Goal: Transaction & Acquisition: Purchase product/service

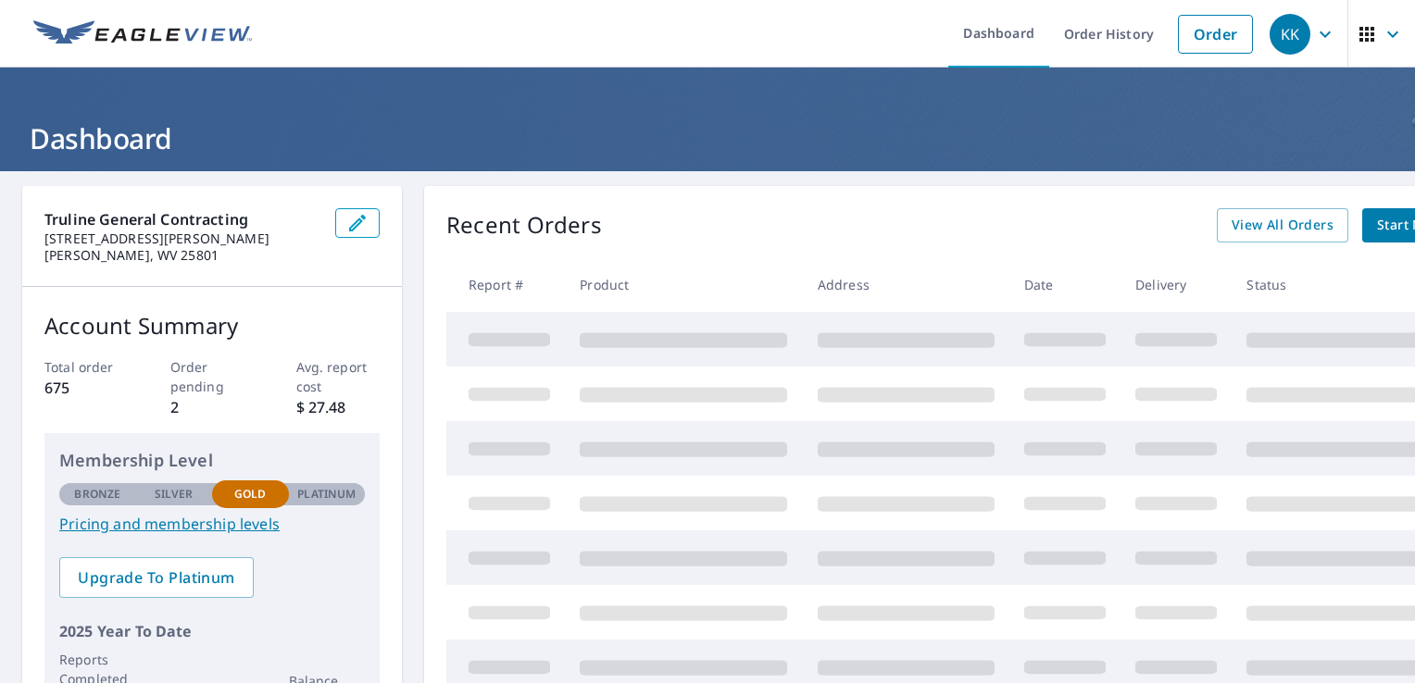
scroll to position [185, 0]
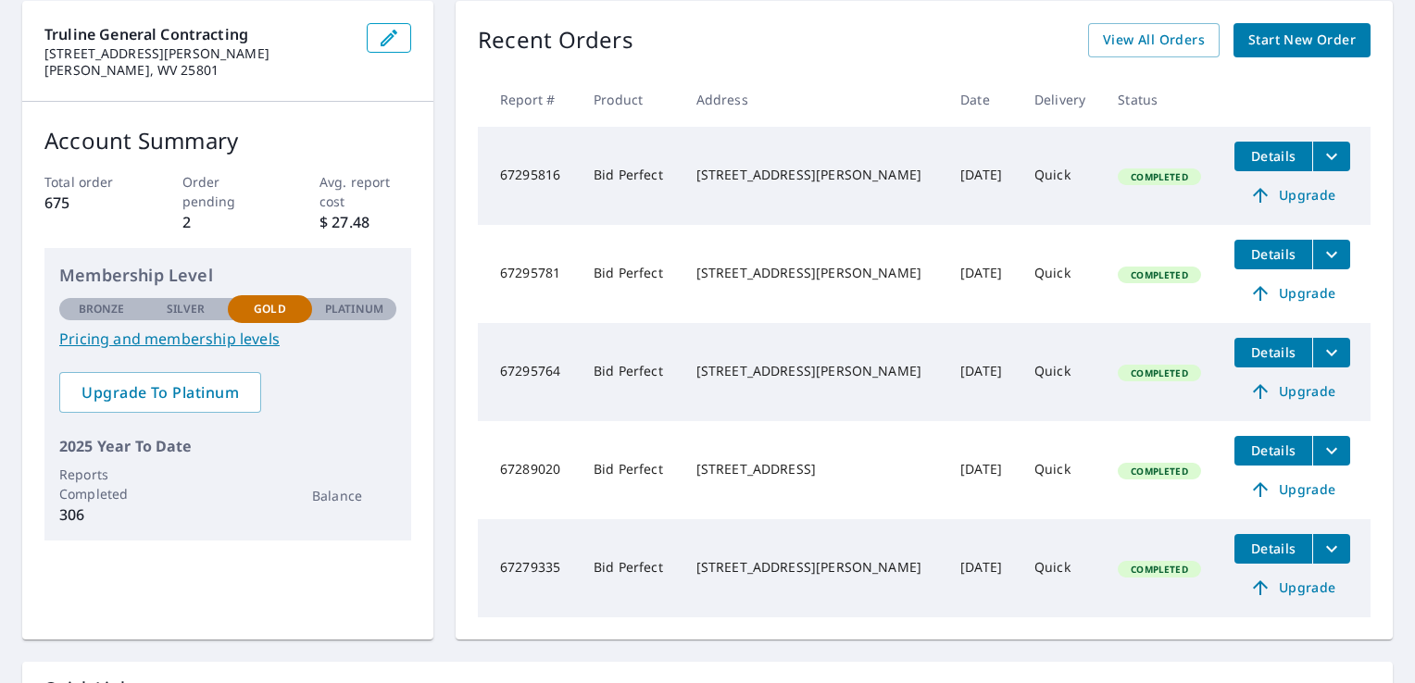
click at [1270, 39] on span "Start New Order" at bounding box center [1301, 40] width 107 height 23
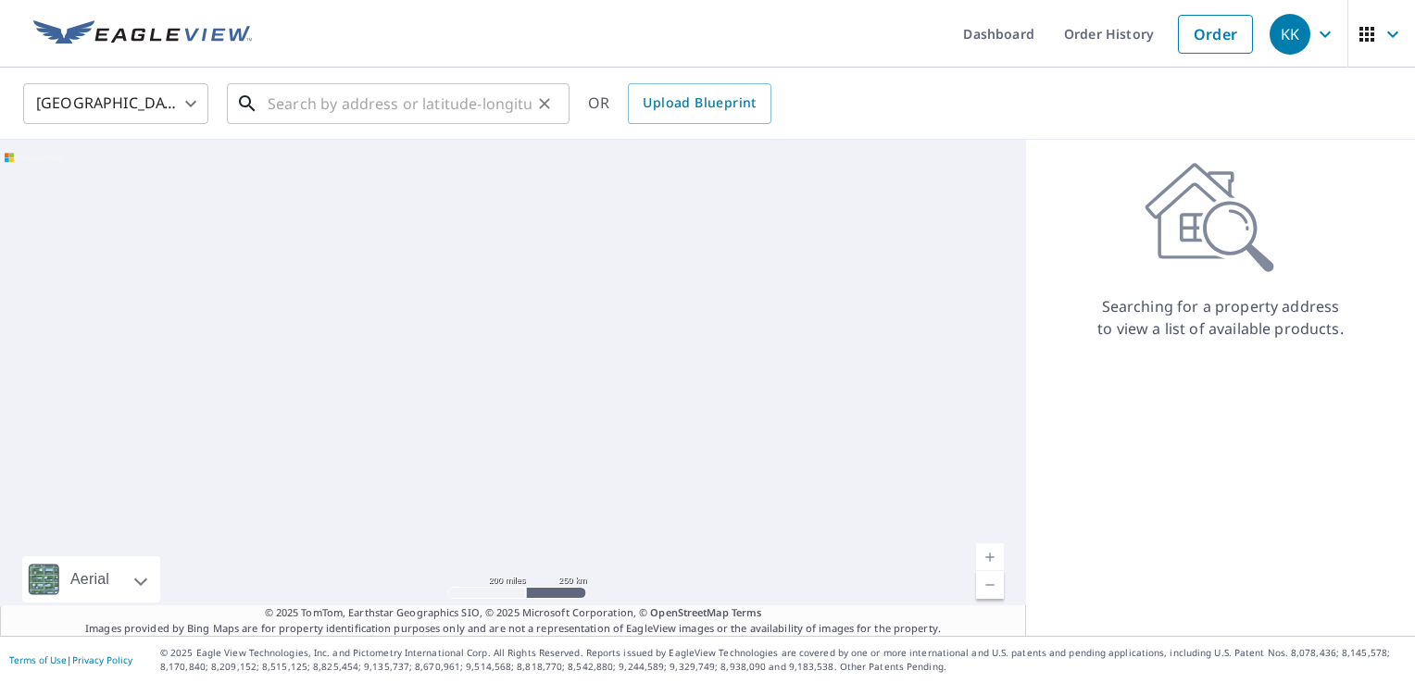
click at [427, 108] on input "text" at bounding box center [400, 104] width 264 height 52
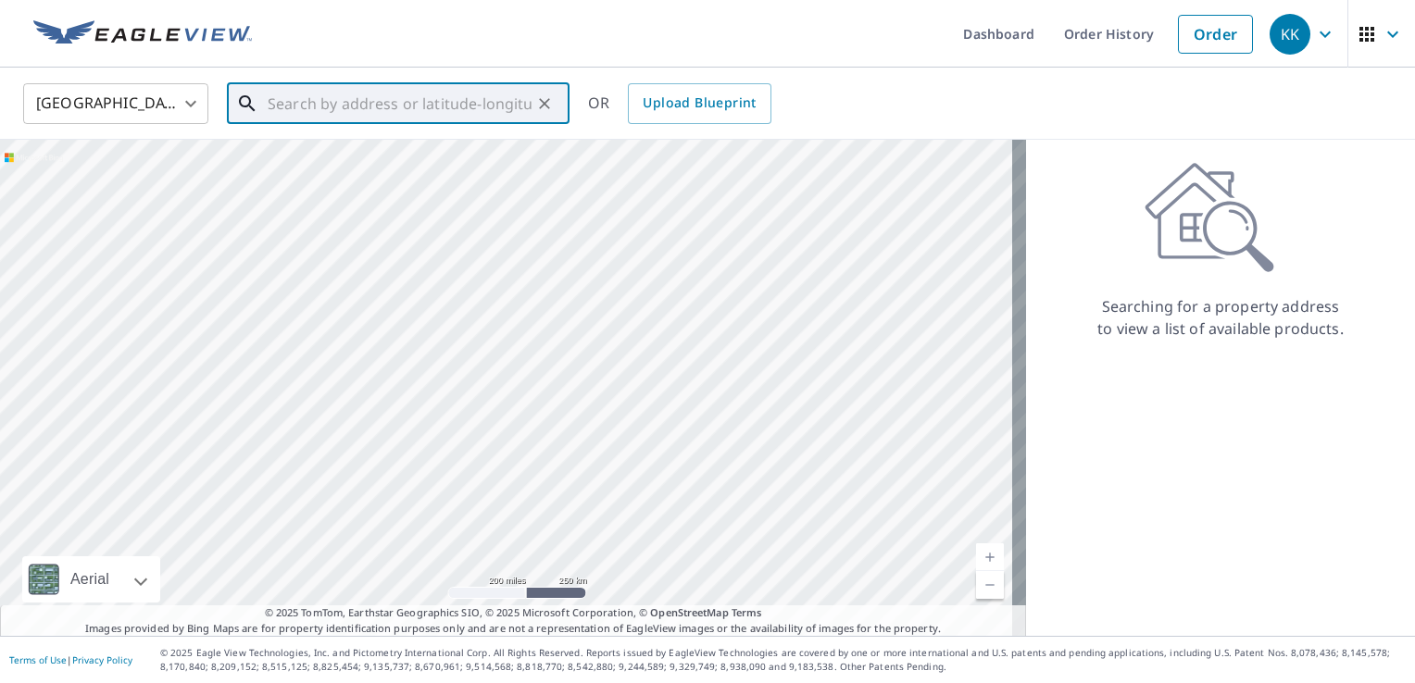
click at [407, 89] on input "text" at bounding box center [400, 104] width 264 height 52
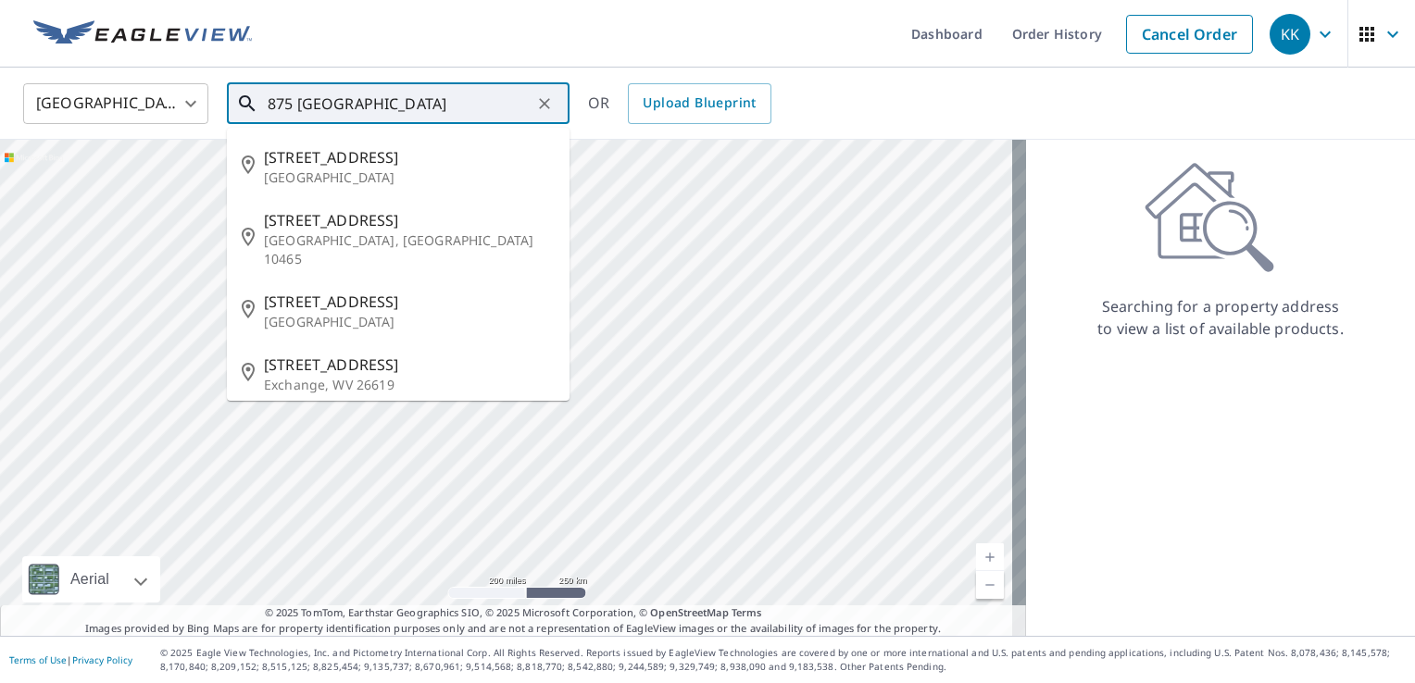
type input "875 [GEOGRAPHIC_DATA]"
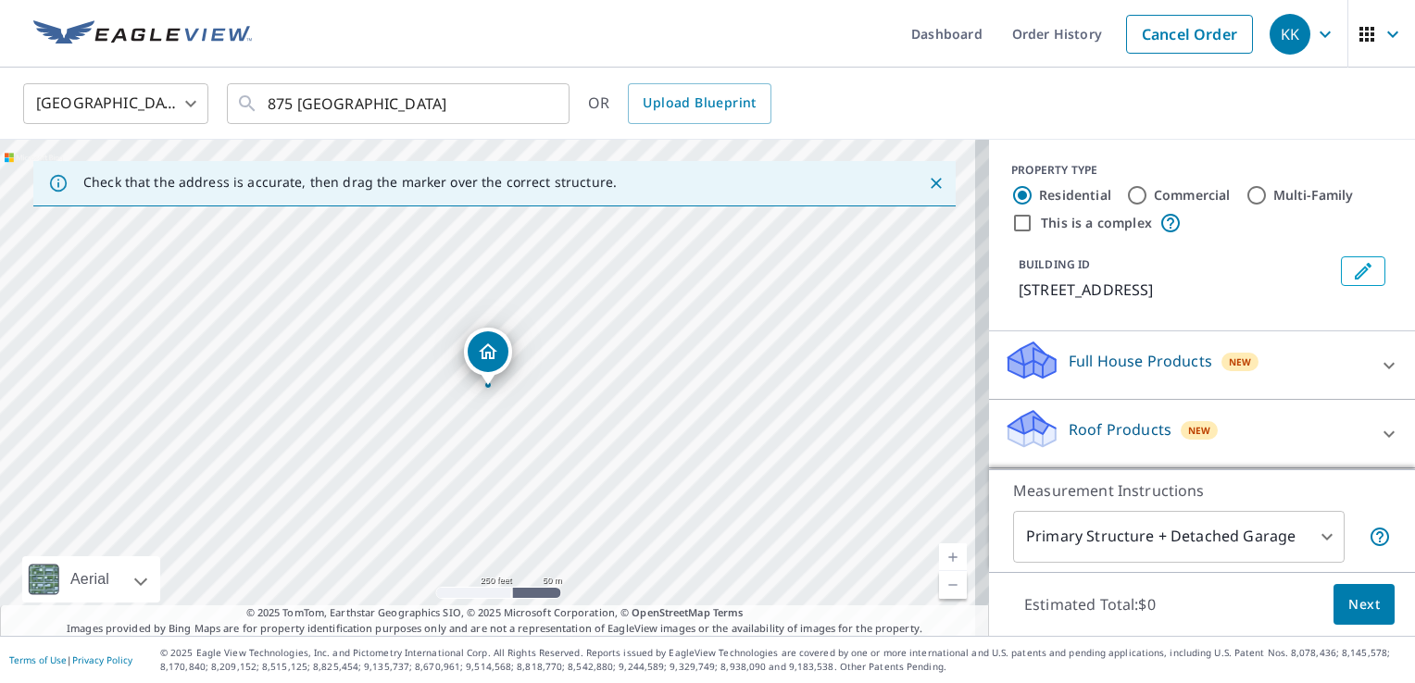
scroll to position [93, 0]
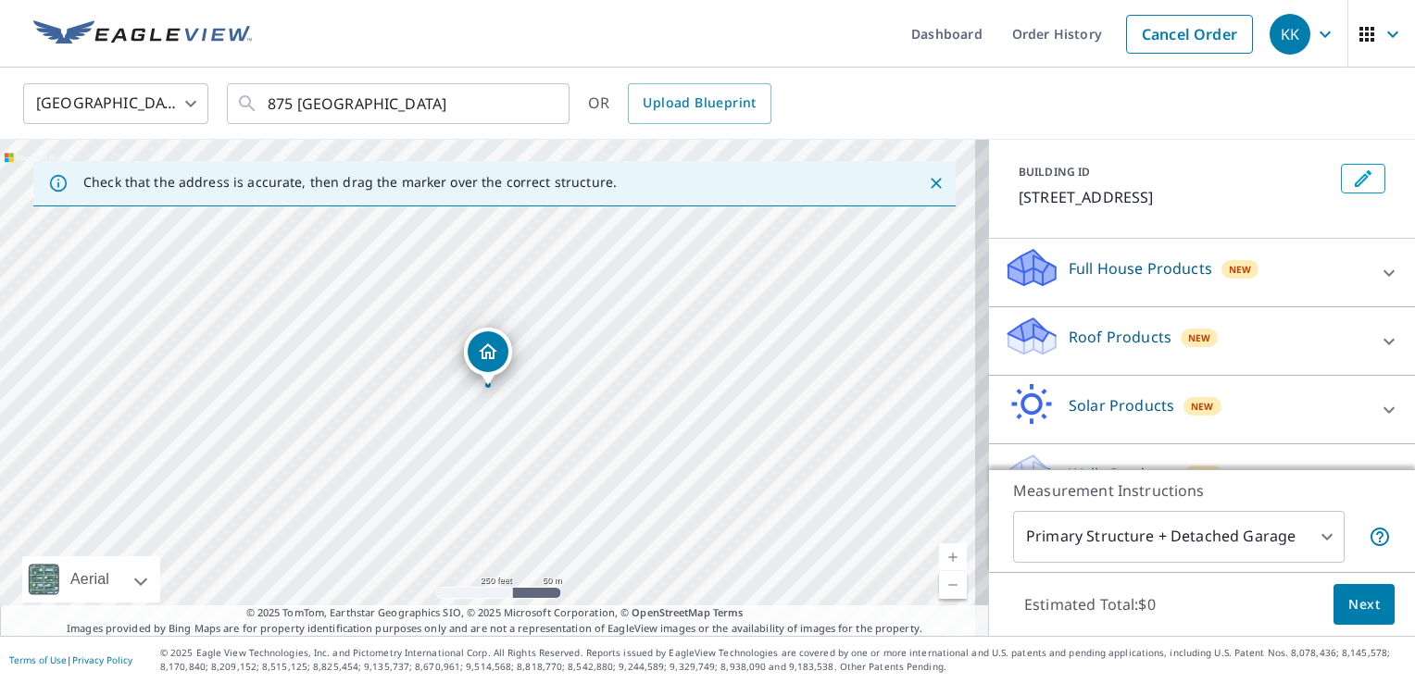
click at [1188, 345] on span "New" at bounding box center [1199, 338] width 23 height 15
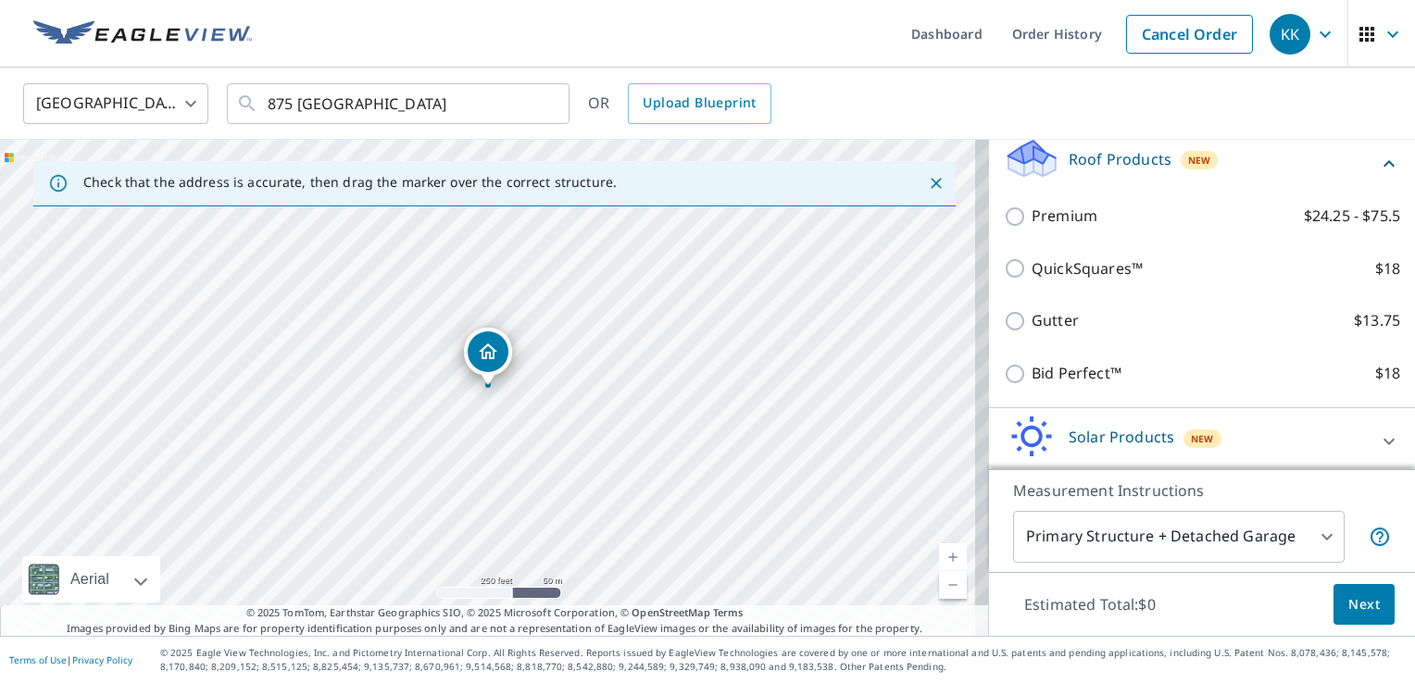
scroll to position [278, 0]
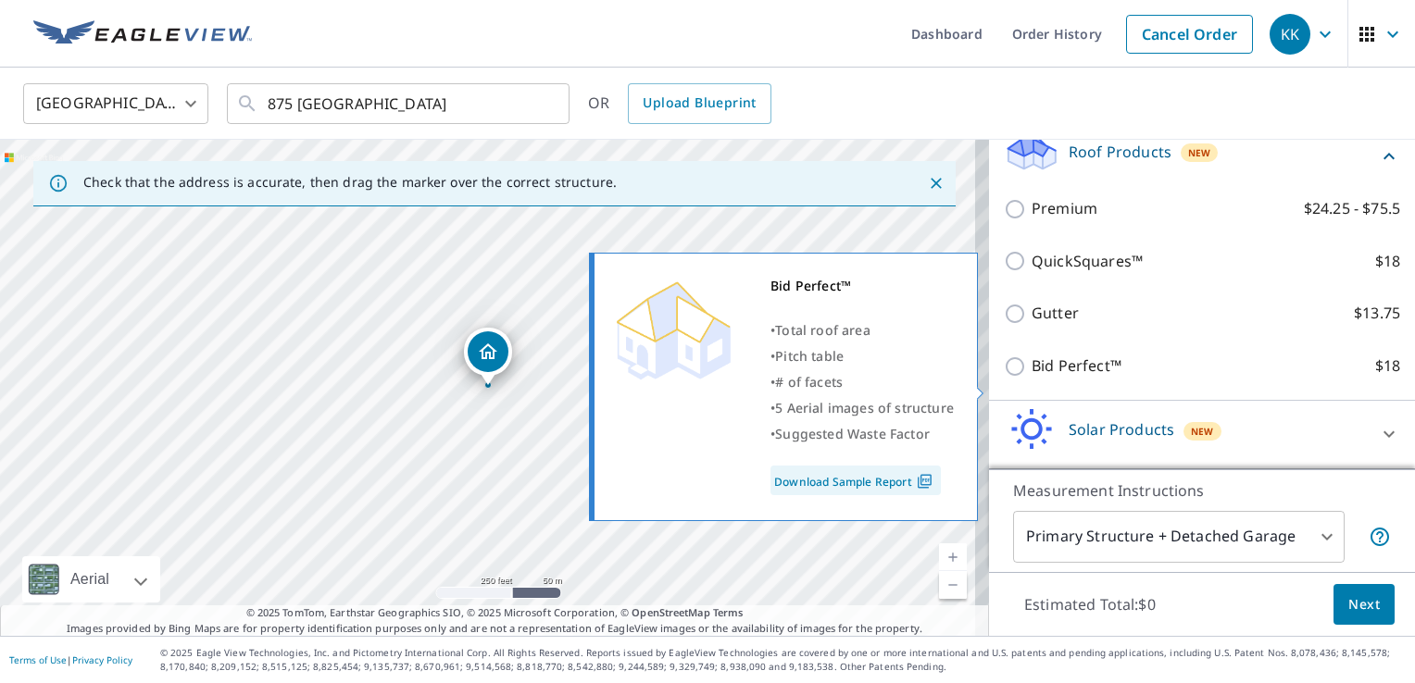
click at [1032, 378] on p "Bid Perfect™" at bounding box center [1077, 366] width 90 height 23
click at [1024, 378] on input "Bid Perfect™ $18" at bounding box center [1018, 367] width 28 height 22
checkbox input "true"
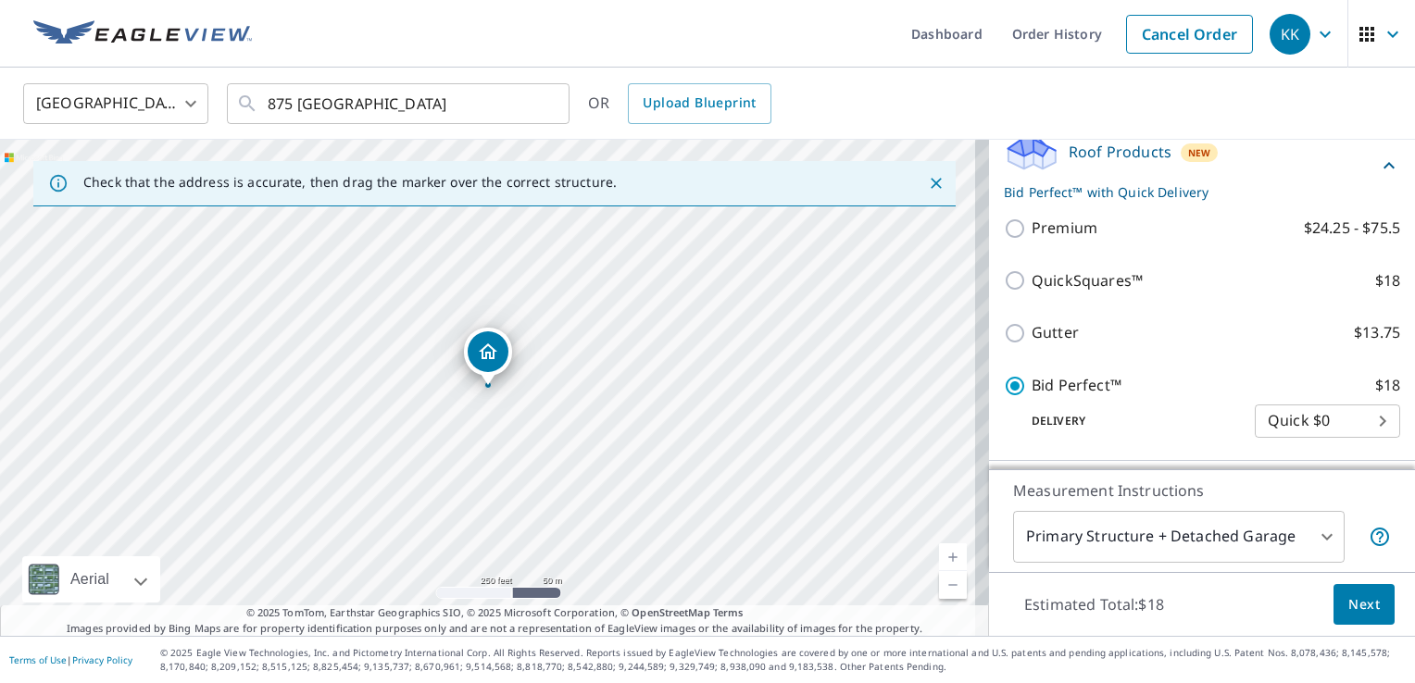
click at [1348, 601] on span "Next" at bounding box center [1363, 605] width 31 height 23
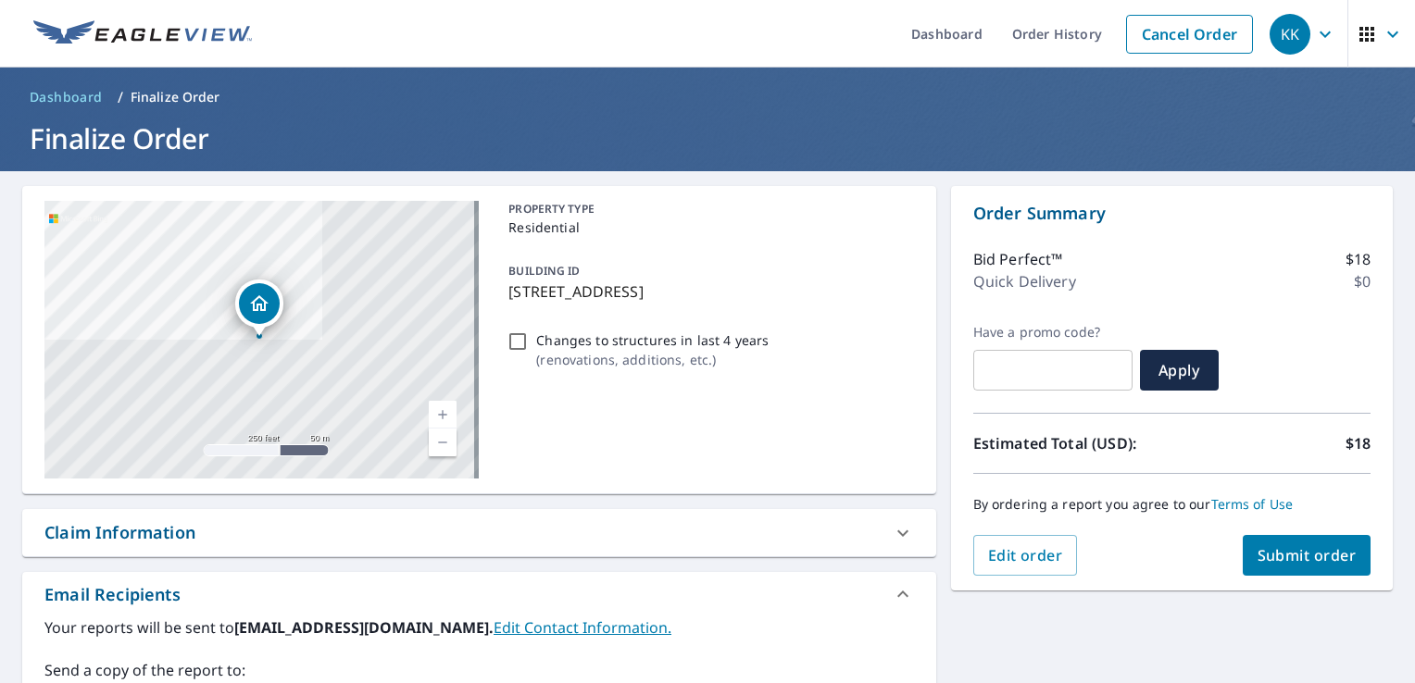
scroll to position [93, 0]
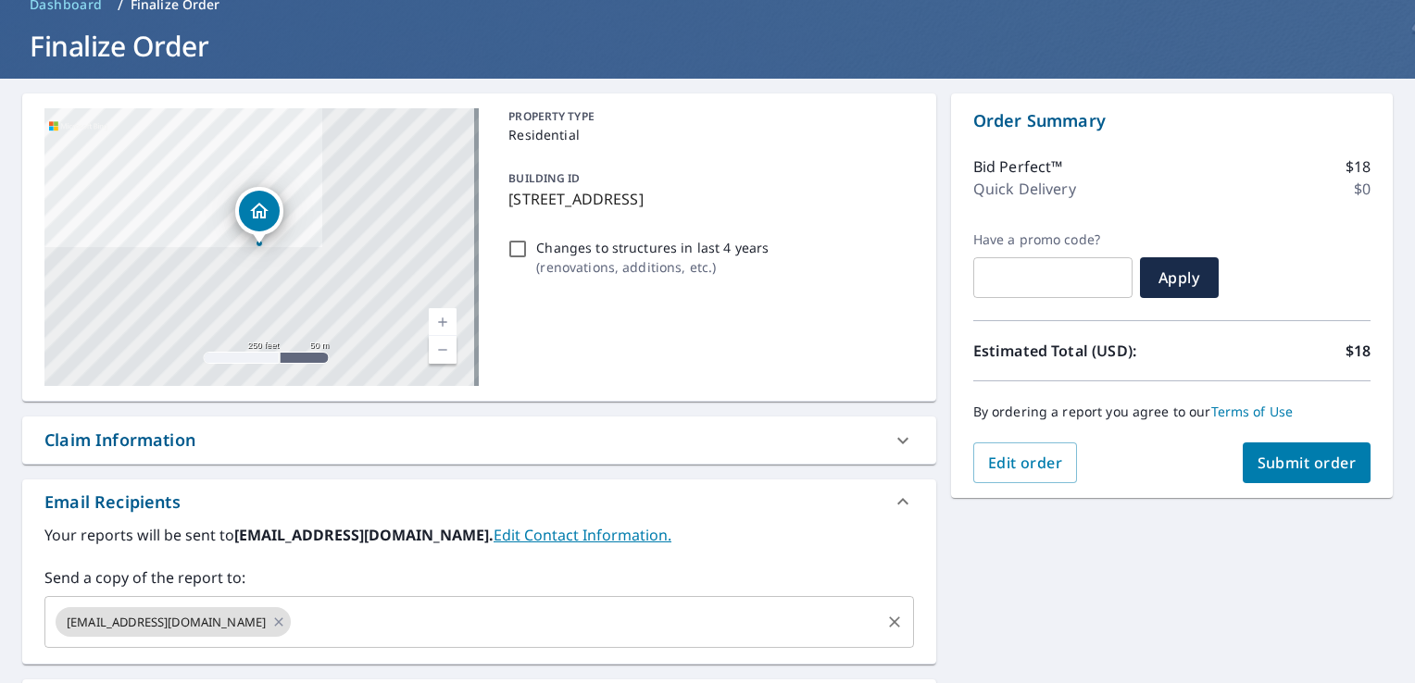
click at [646, 612] on input "text" at bounding box center [585, 622] width 583 height 35
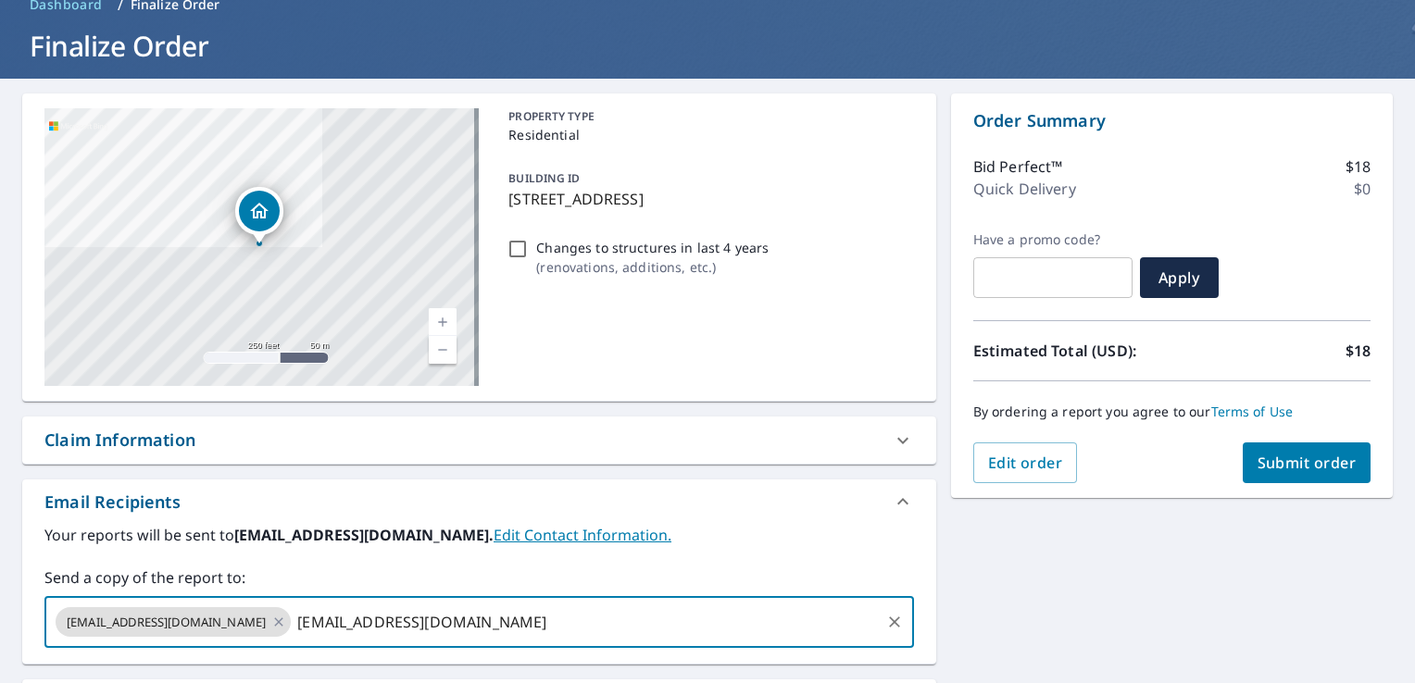
type input "[EMAIL_ADDRESS][DOMAIN_NAME]"
click at [1309, 472] on button "Submit order" at bounding box center [1307, 463] width 129 height 41
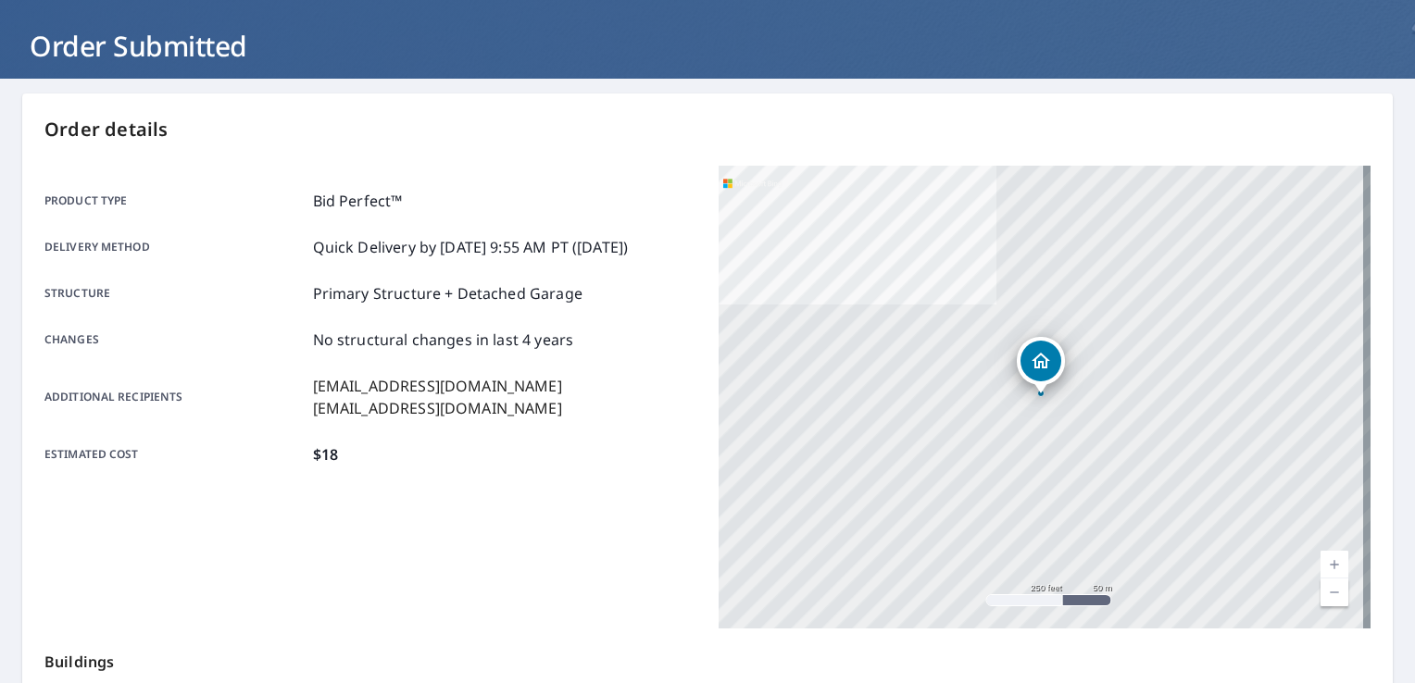
click at [53, 37] on h1 "Order Submitted" at bounding box center [707, 46] width 1370 height 38
